Goal: Navigation & Orientation: Find specific page/section

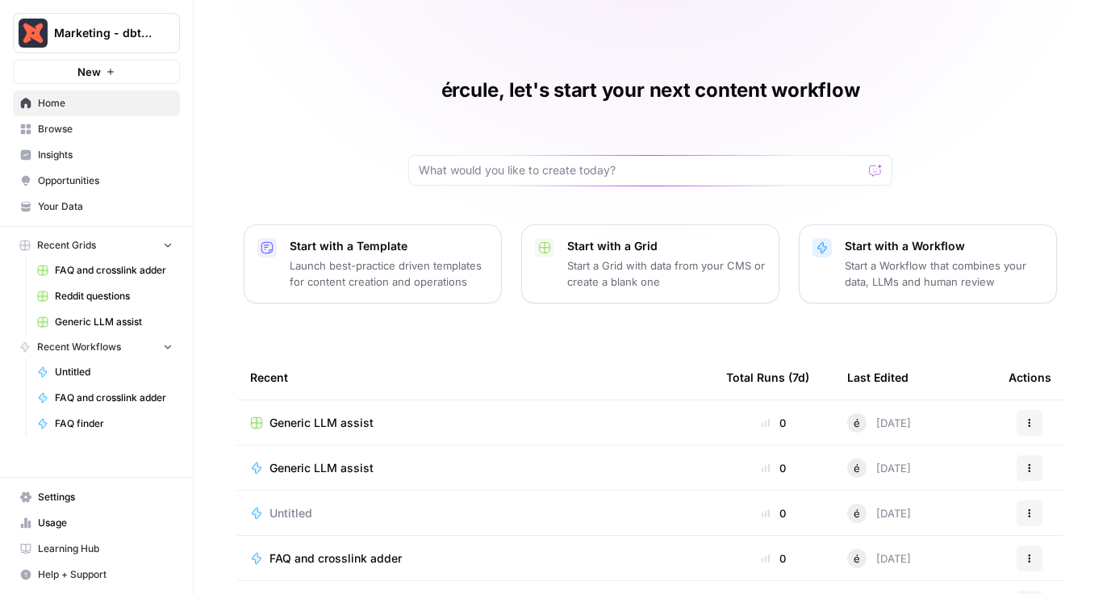
click at [79, 270] on span "FAQ and crosslink adder" at bounding box center [114, 270] width 118 height 15
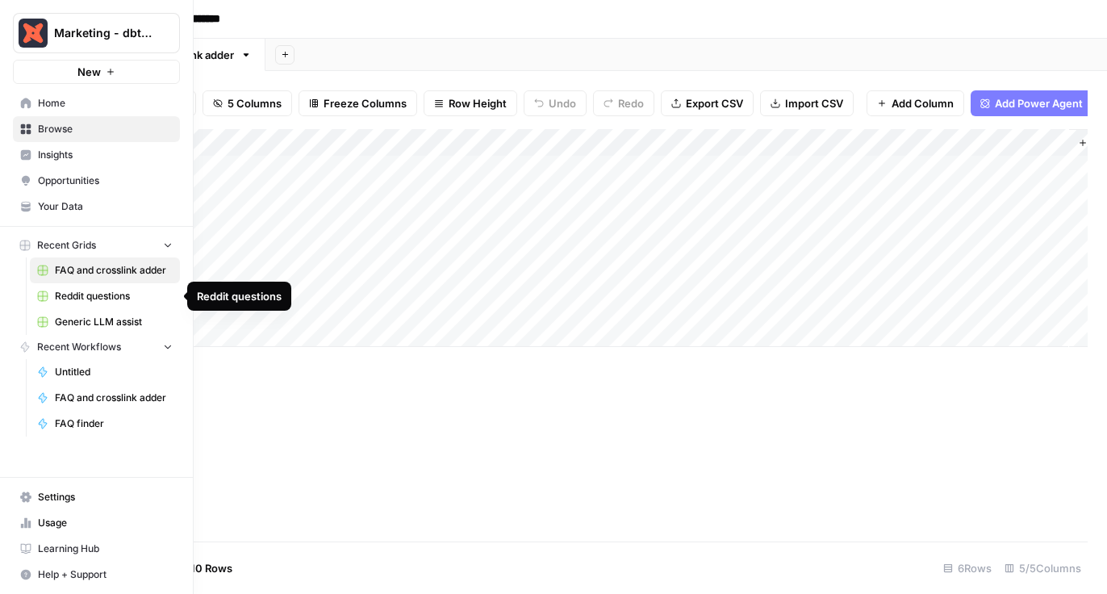
click at [51, 294] on link "Reddit questions" at bounding box center [105, 296] width 150 height 26
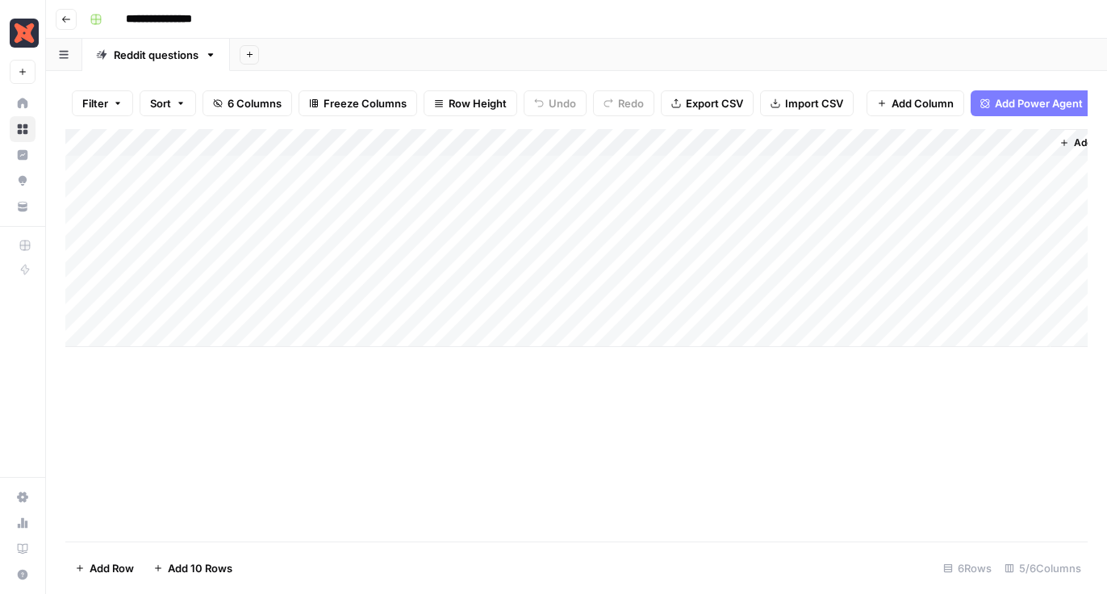
click at [889, 169] on div "Add Column" at bounding box center [576, 238] width 1022 height 218
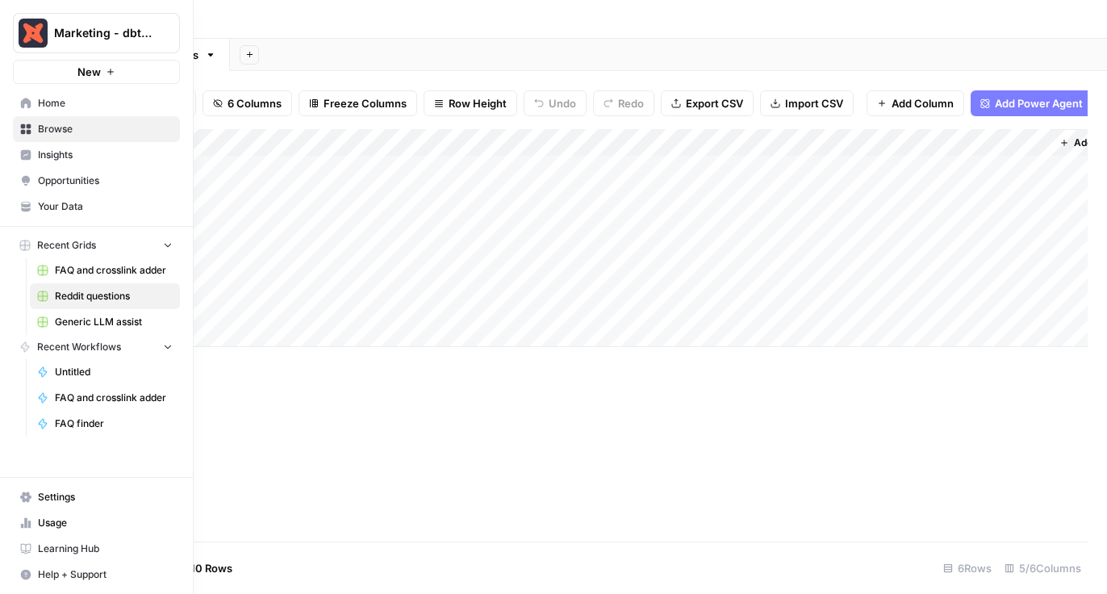
click at [73, 322] on span "Generic LLM assist" at bounding box center [114, 322] width 118 height 15
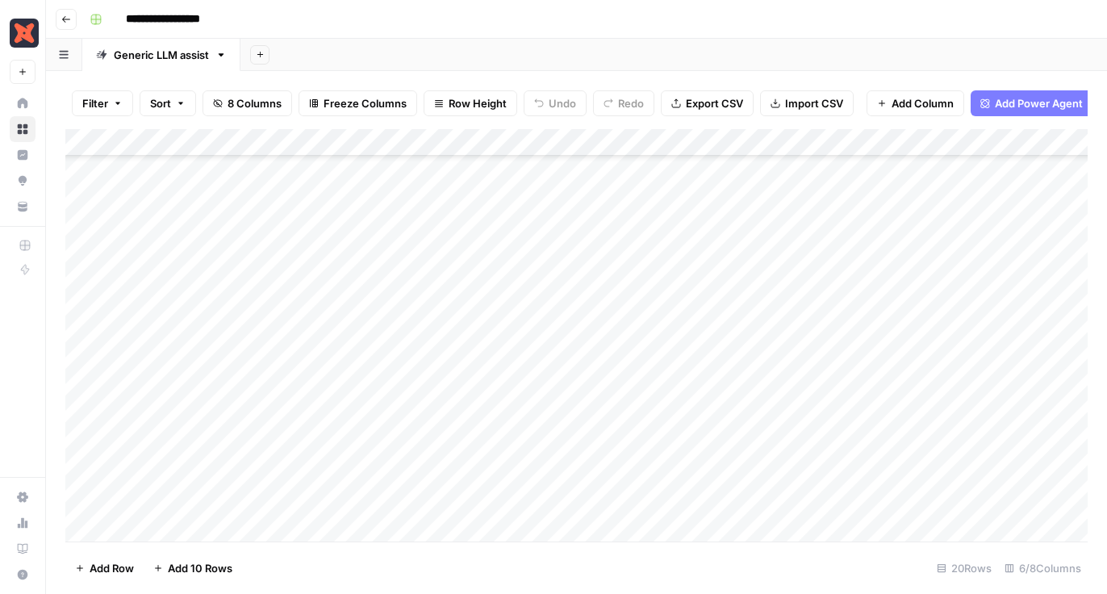
scroll to position [88, 0]
